Goal: Task Accomplishment & Management: Use online tool/utility

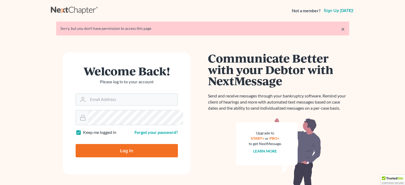
scroll to position [86, 0]
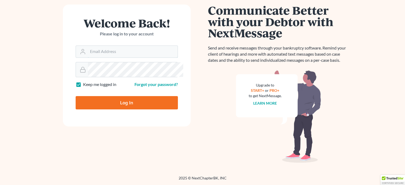
type input "thiller@fairmaxlaw.com"
click at [133, 102] on input "Log In" at bounding box center [127, 102] width 102 height 13
type input "Thinking..."
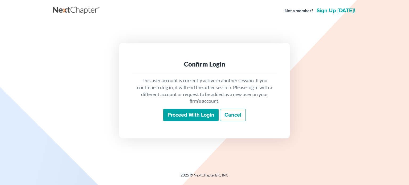
click at [167, 119] on input "Proceed with login" at bounding box center [190, 115] width 55 height 12
